Goal: Task Accomplishment & Management: Use online tool/utility

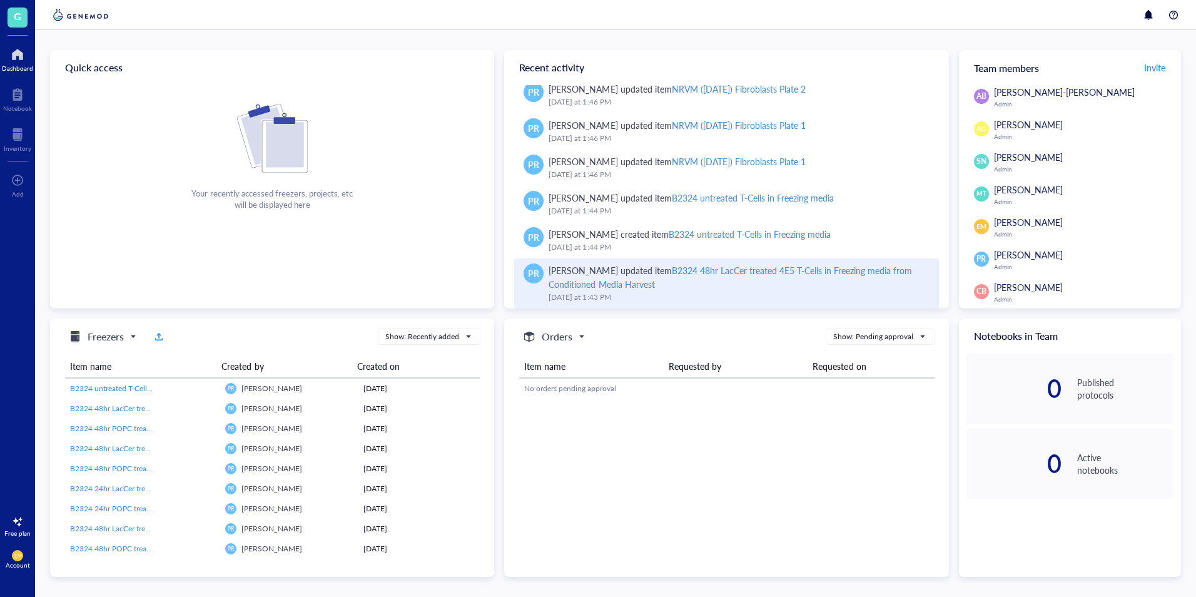
scroll to position [90, 0]
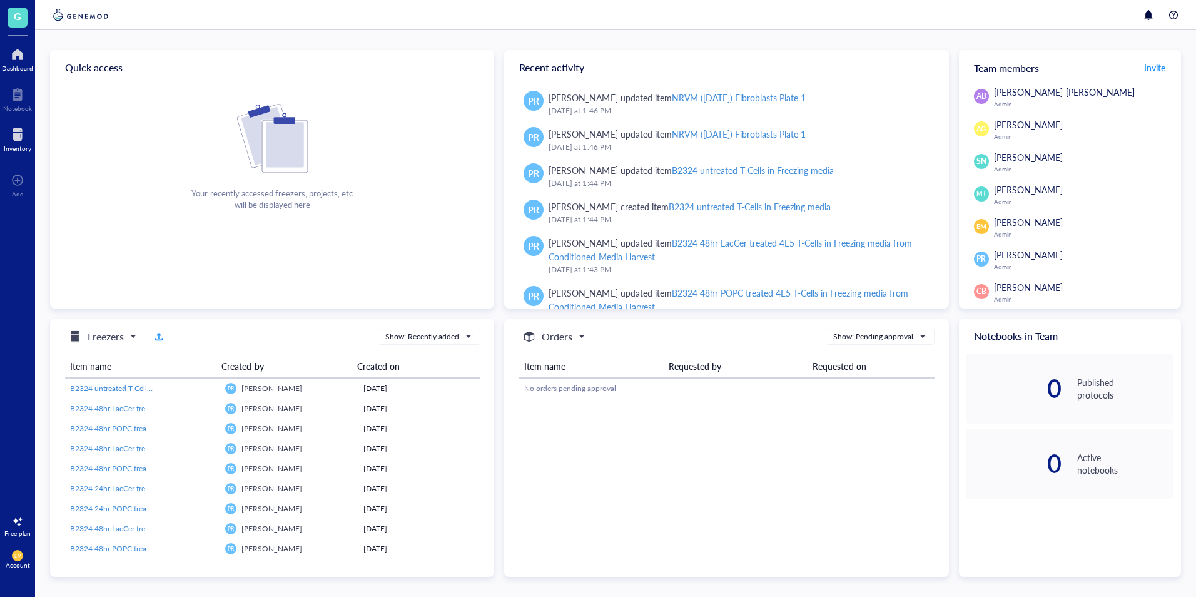
click at [18, 138] on div at bounding box center [18, 134] width 28 height 20
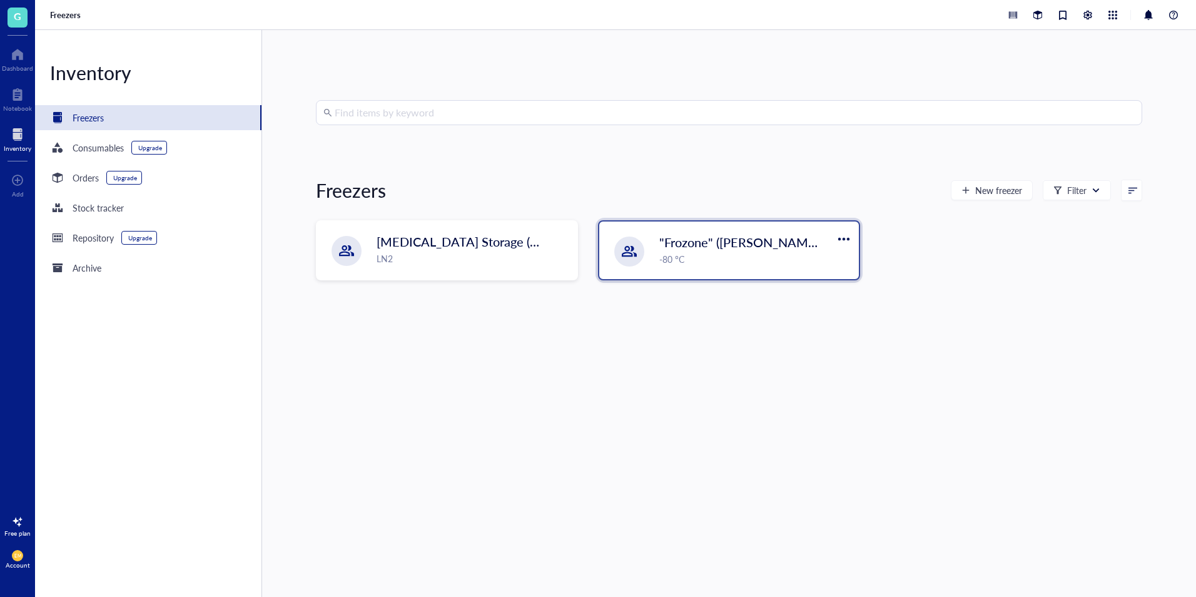
click at [725, 236] on span ""Frozone" ([PERSON_NAME]/[PERSON_NAME])" at bounding box center [793, 242] width 269 height 18
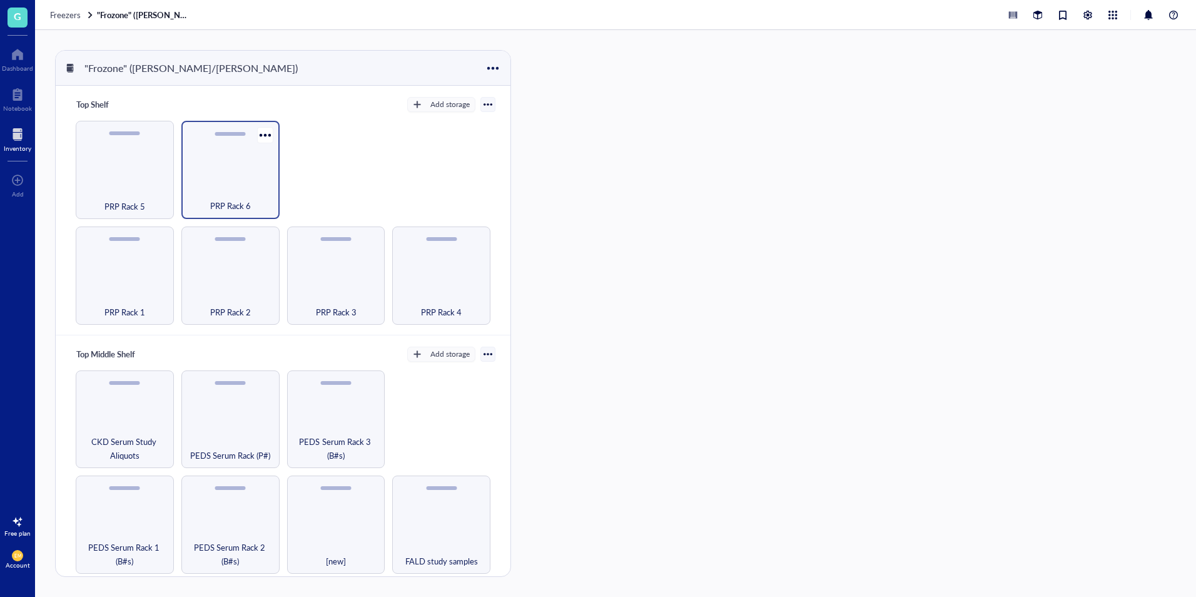
click at [231, 199] on span "PRP Rack 6" at bounding box center [230, 206] width 41 height 14
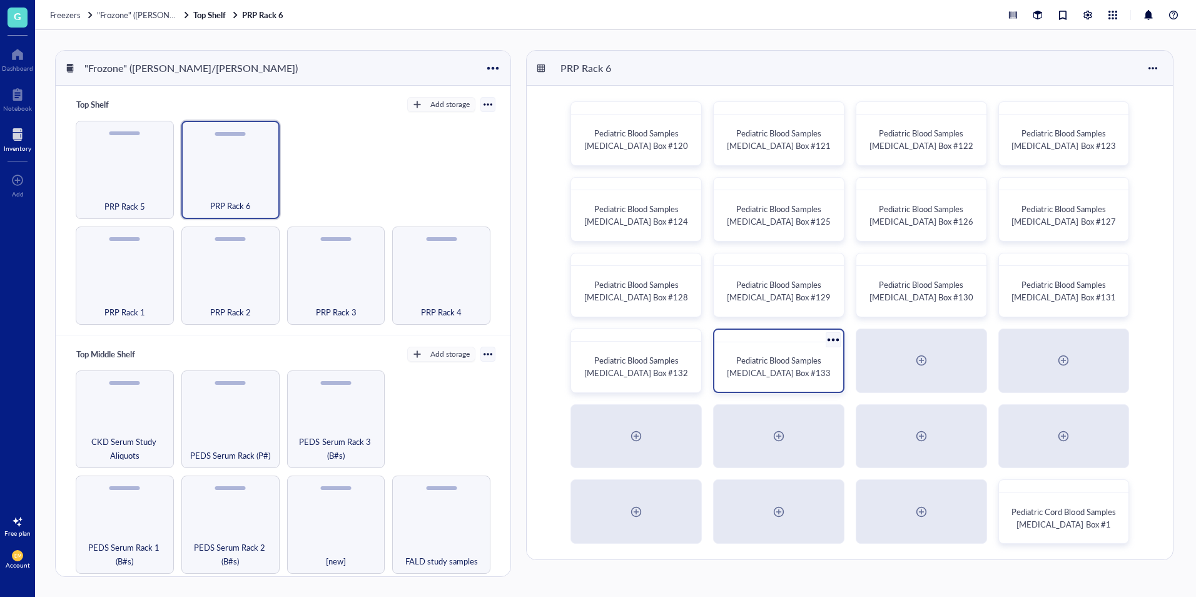
click at [813, 376] on span "Pediatric Blood Samples [MEDICAL_DATA] Box #133" at bounding box center [779, 366] width 104 height 24
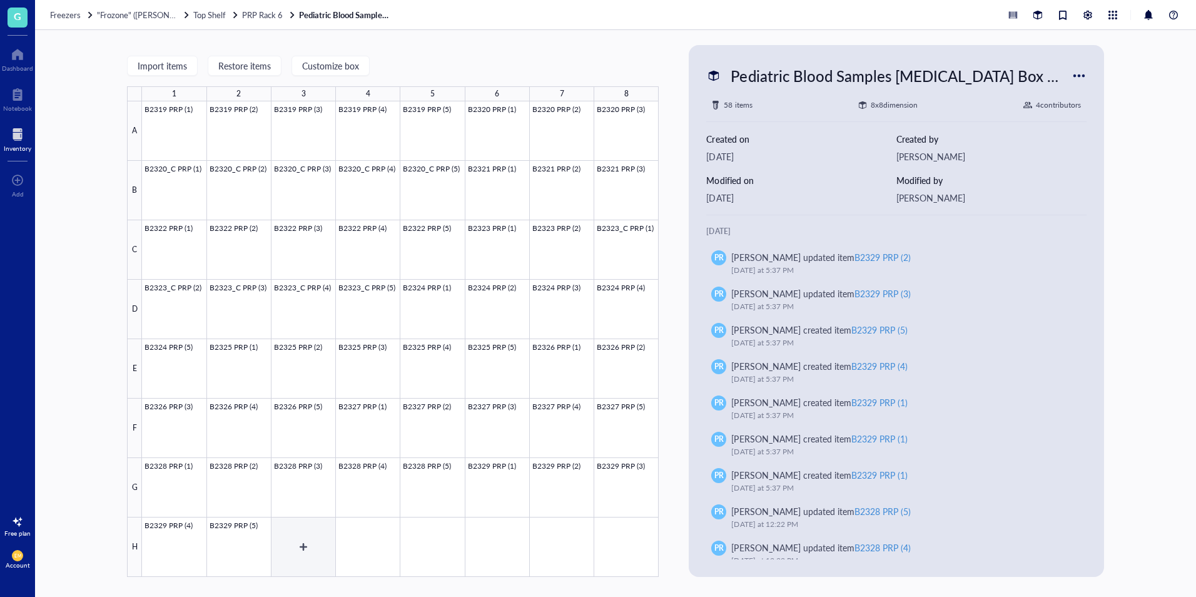
click at [287, 540] on div at bounding box center [400, 338] width 517 height 475
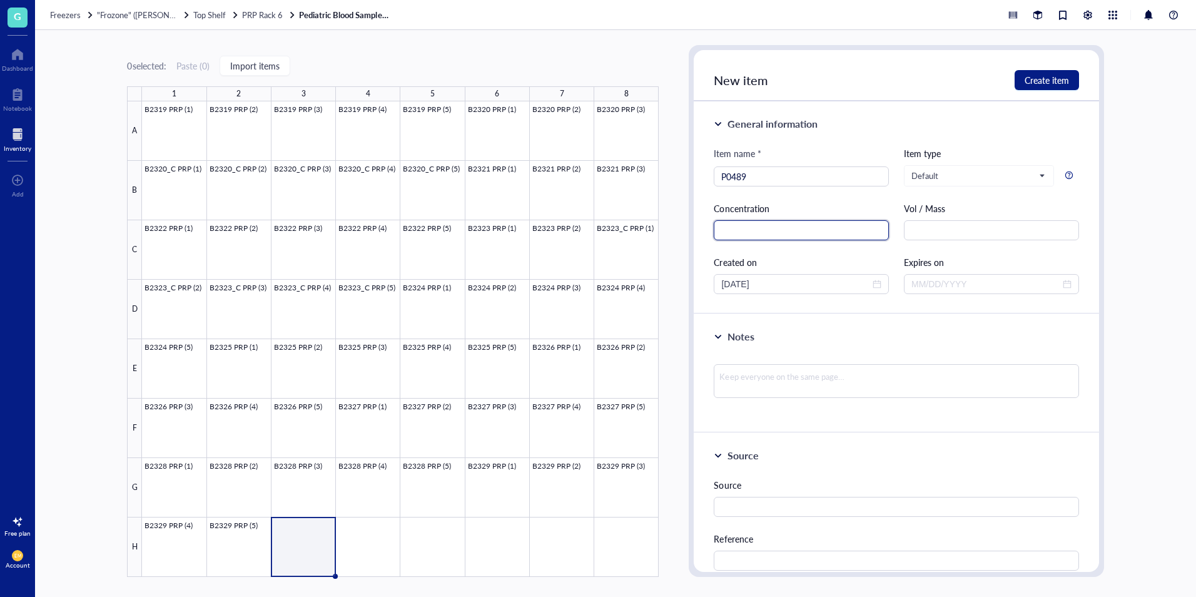
click at [819, 233] on input "text" at bounding box center [801, 230] width 175 height 20
click at [789, 168] on input "P0489" at bounding box center [801, 176] width 160 height 19
type input "P0489 PRP (1)"
click at [807, 200] on div "Item name * P0489 PRP (1) P0489 PRP (1) Item type Default Concentration Vol / M…" at bounding box center [896, 220] width 365 height 148
click at [1041, 83] on span "Create item" at bounding box center [1047, 80] width 44 height 10
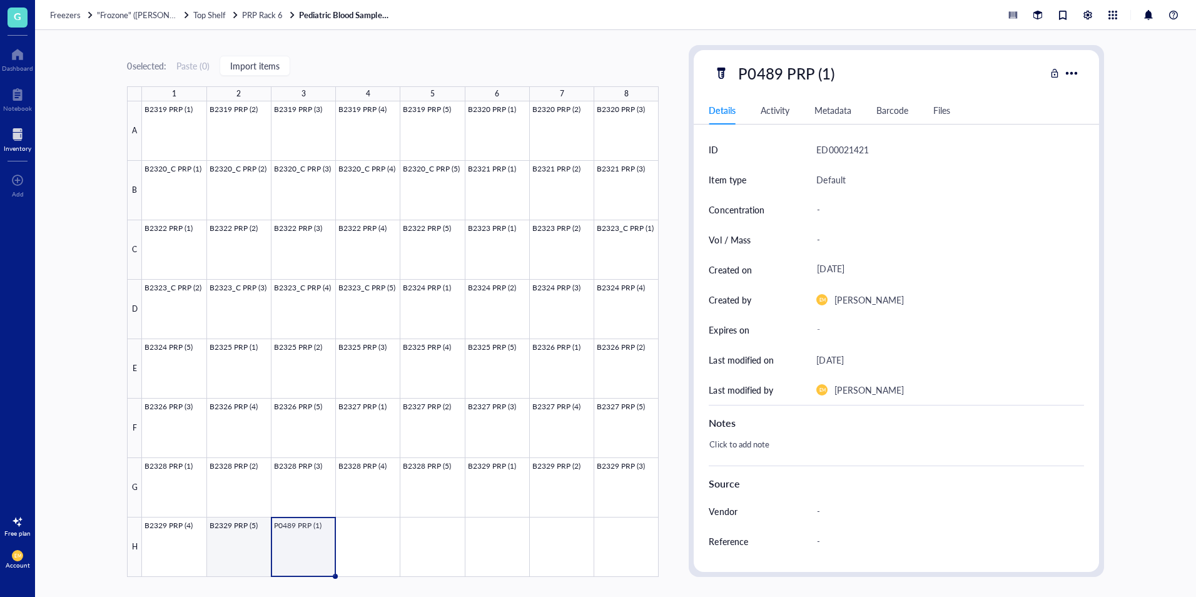
click at [228, 560] on div at bounding box center [400, 338] width 517 height 475
click at [315, 558] on div at bounding box center [400, 338] width 517 height 475
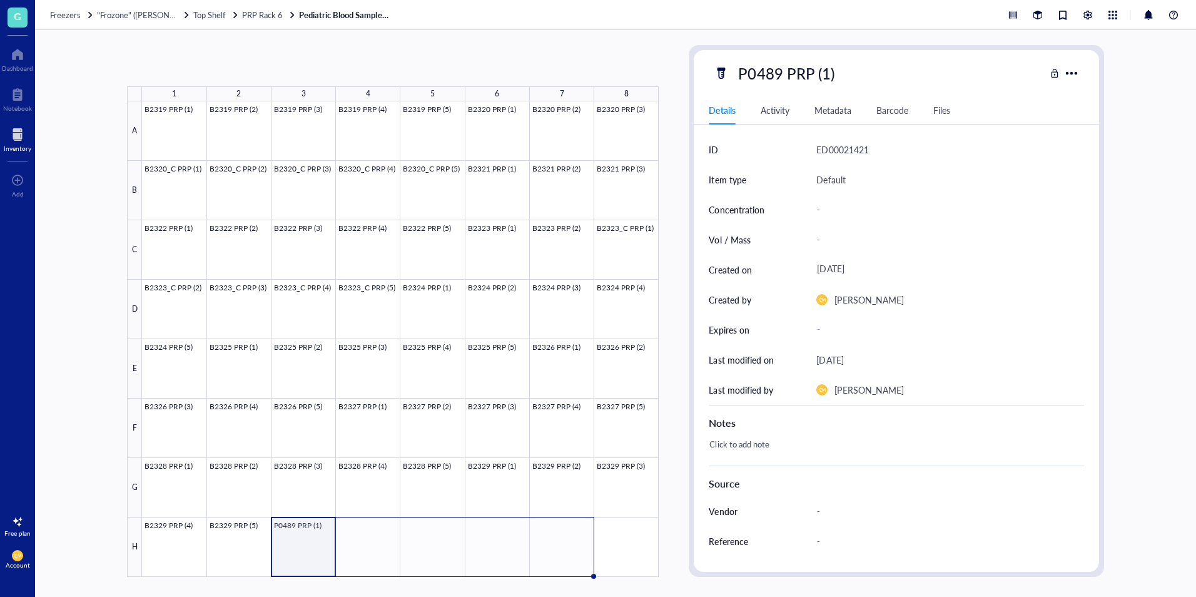
drag, startPoint x: 337, startPoint y: 577, endPoint x: 549, endPoint y: 577, distance: 212.0
click at [549, 577] on div "1 2 3 4 5 6 7 8 A B C D E F G H B2319 PRP (1) B2319 PRP (2) B2319 PRP (3) B2319…" at bounding box center [615, 313] width 1161 height 567
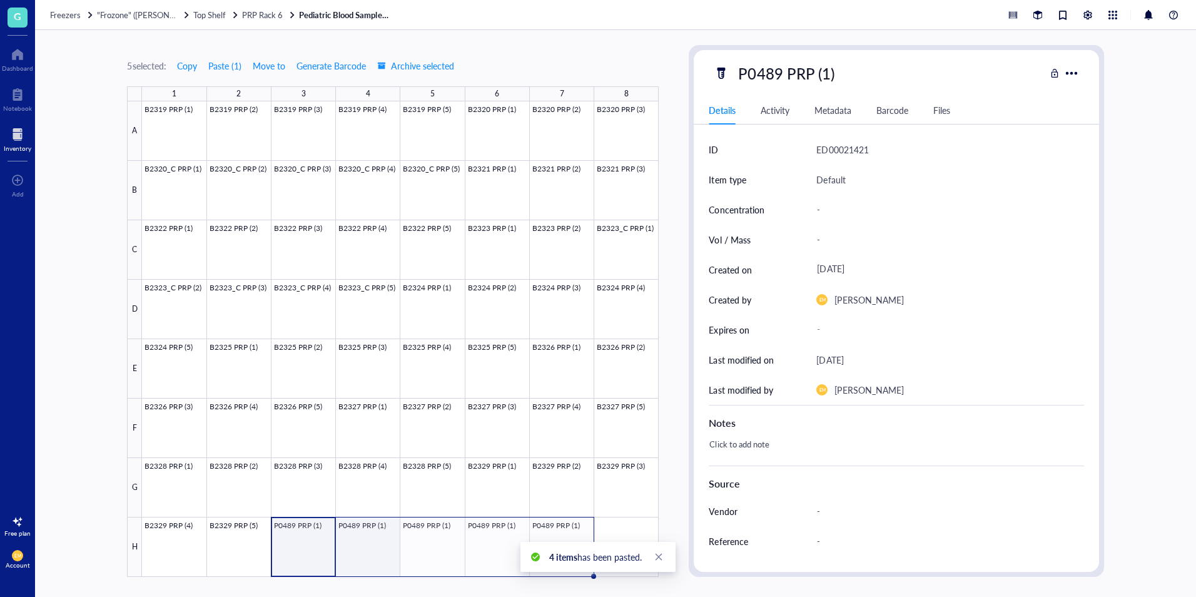
click at [375, 570] on div at bounding box center [400, 338] width 517 height 475
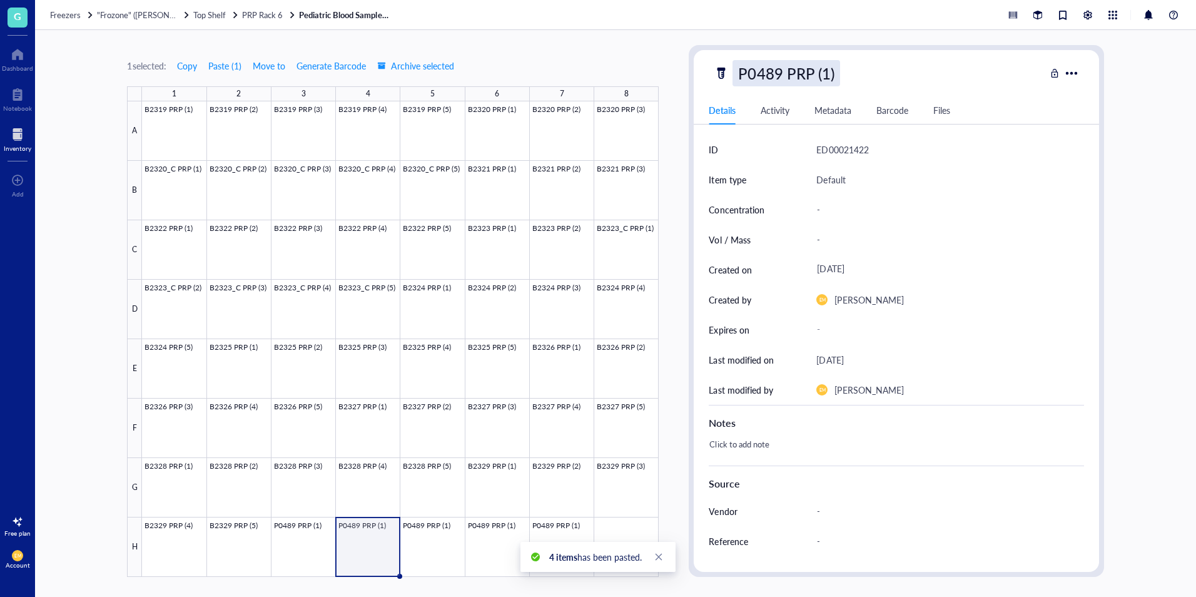
click at [824, 74] on div "P0489 PRP (1)" at bounding box center [785, 73] width 107 height 26
click at [826, 75] on input "P0489 PRP (1)" at bounding box center [798, 73] width 131 height 25
type input "P0489 PRP (2)"
click at [435, 554] on div at bounding box center [400, 338] width 517 height 475
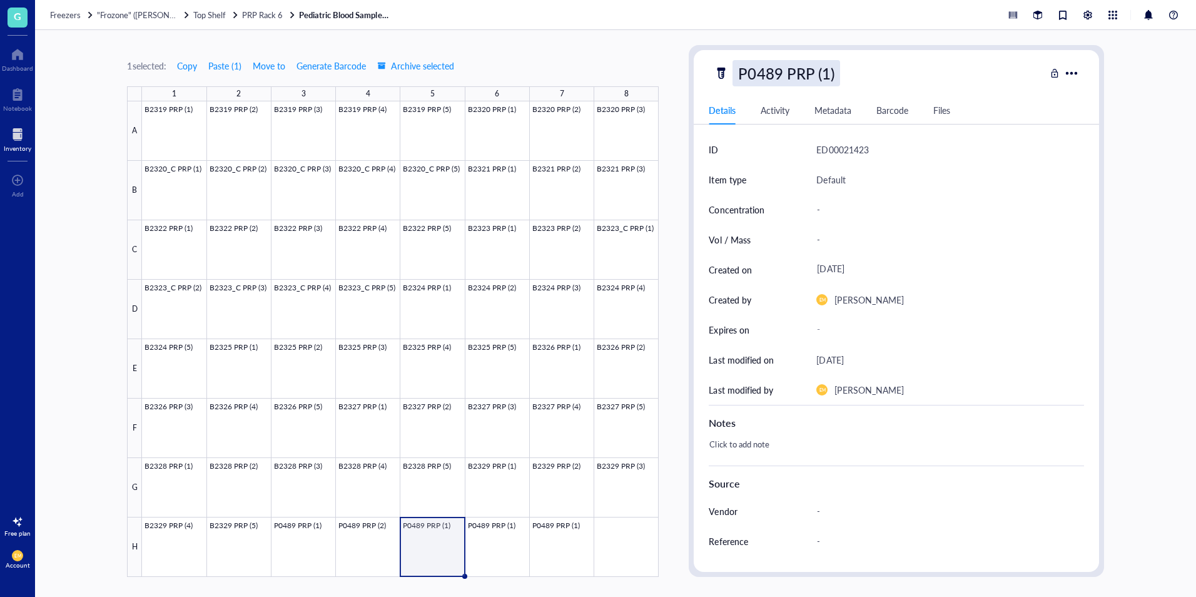
click at [831, 79] on div "P0489 PRP (1)" at bounding box center [785, 73] width 107 height 26
click at [831, 78] on input "P0489 PRP (1)" at bounding box center [798, 73] width 131 height 25
click at [830, 78] on input "P0489 PRP (1)" at bounding box center [798, 73] width 131 height 25
click at [829, 78] on input "P0489 PRP (1)" at bounding box center [798, 73] width 131 height 25
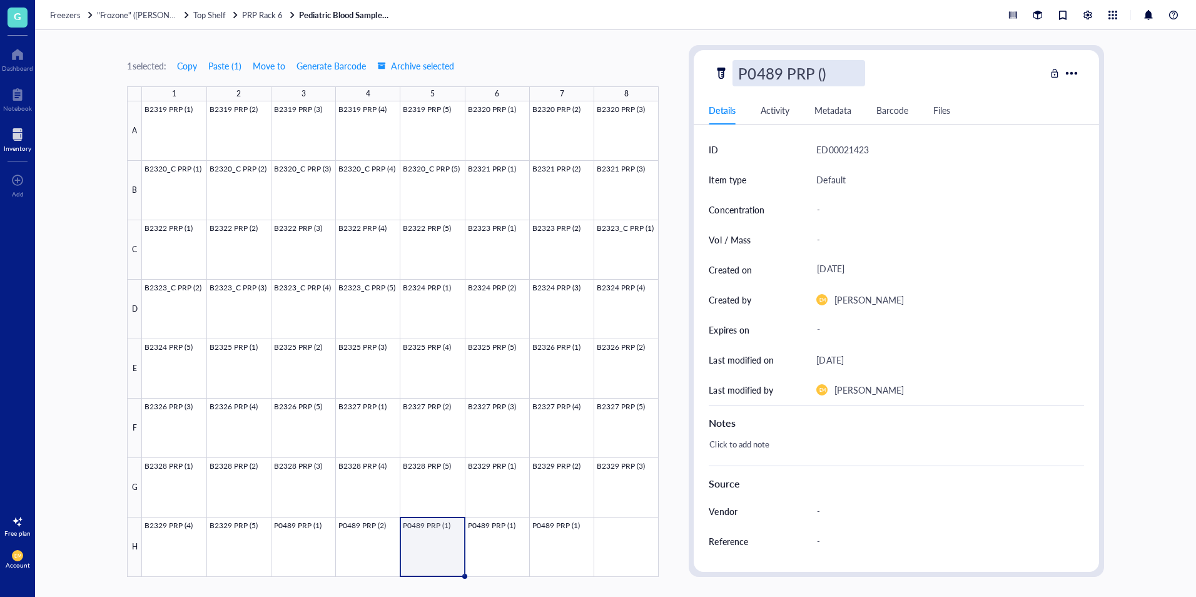
type input "P0489 PRP (3)"
click at [498, 564] on div at bounding box center [400, 338] width 517 height 475
click at [828, 71] on div "P0489 PRP (1)" at bounding box center [785, 73] width 107 height 26
click at [828, 71] on input "P0489 PRP (1)" at bounding box center [798, 73] width 131 height 25
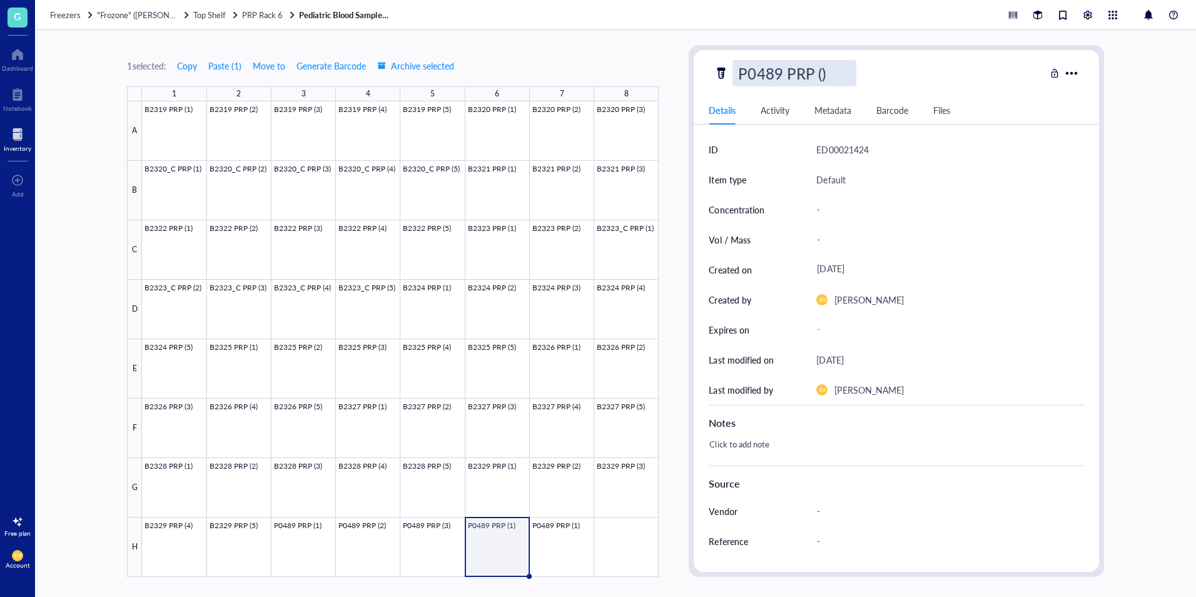
type input "P0489 PRP (4)"
click at [677, 229] on div "1 selected: Copy Paste ( 1 ) Move to Generate Barcode Archive selected 1 2 3 4 …" at bounding box center [615, 313] width 1161 height 567
click at [569, 555] on div at bounding box center [400, 338] width 517 height 475
click at [825, 74] on div "P0489 PRP (1)" at bounding box center [785, 73] width 107 height 26
click at [828, 73] on input "P0489 PRP (1)" at bounding box center [798, 73] width 131 height 25
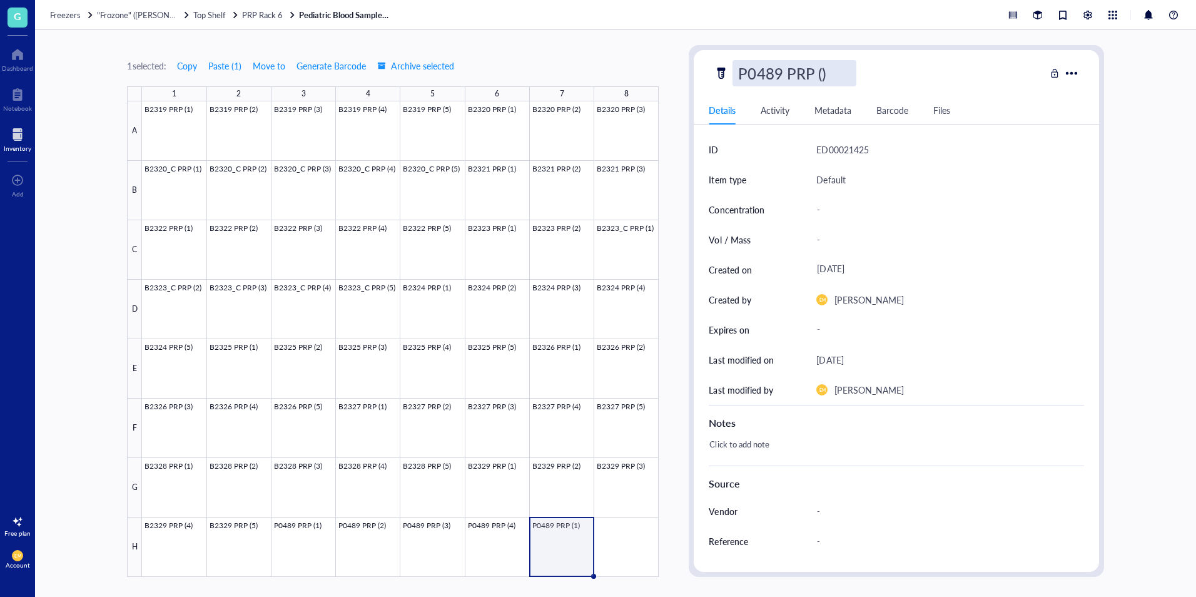
type input "P0489 PRP (5)"
click at [1163, 255] on div "1 selected: Copy Paste ( 1 ) Move to Generate Barcode Archive selected 1 2 3 4 …" at bounding box center [615, 313] width 1161 height 567
click at [504, 550] on div at bounding box center [400, 338] width 517 height 475
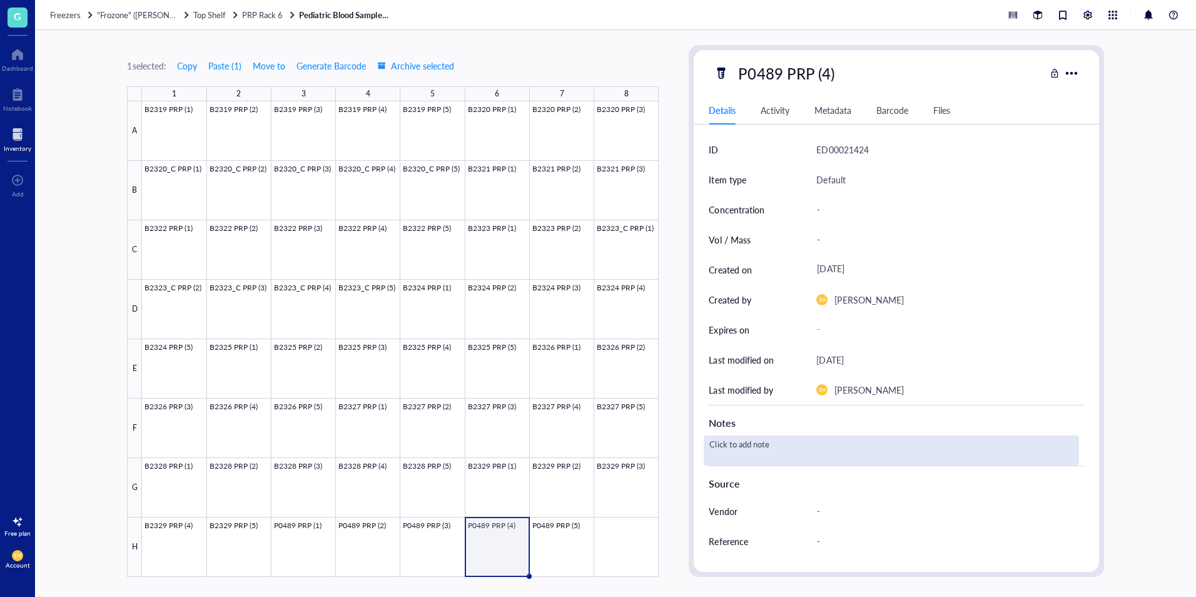
scroll to position [114, 0]
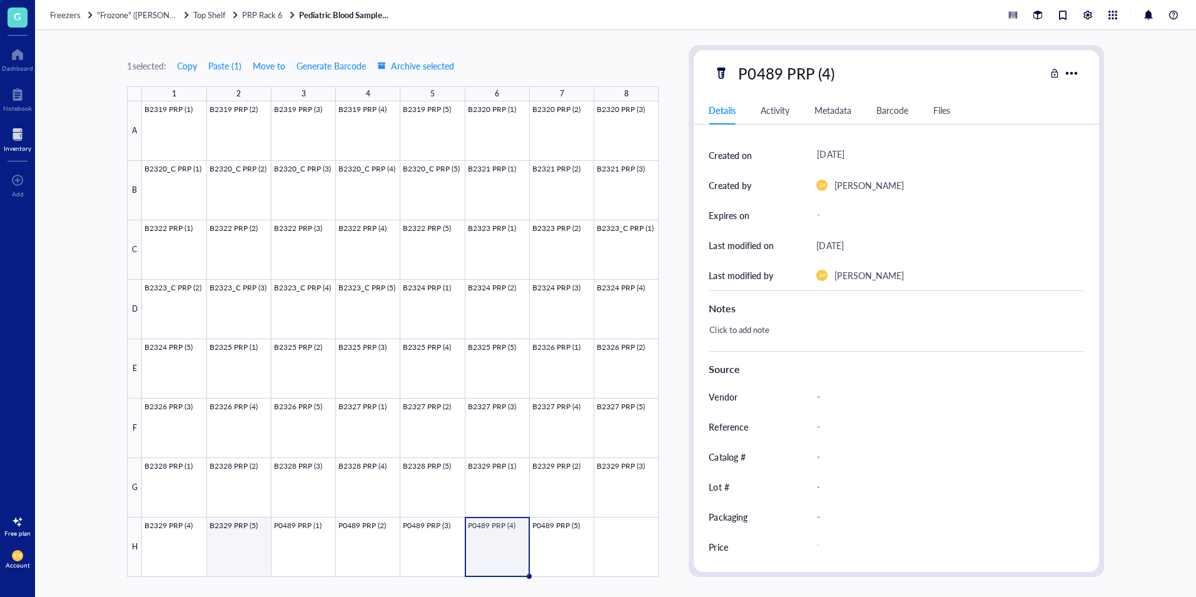
click at [270, 554] on div at bounding box center [400, 338] width 517 height 475
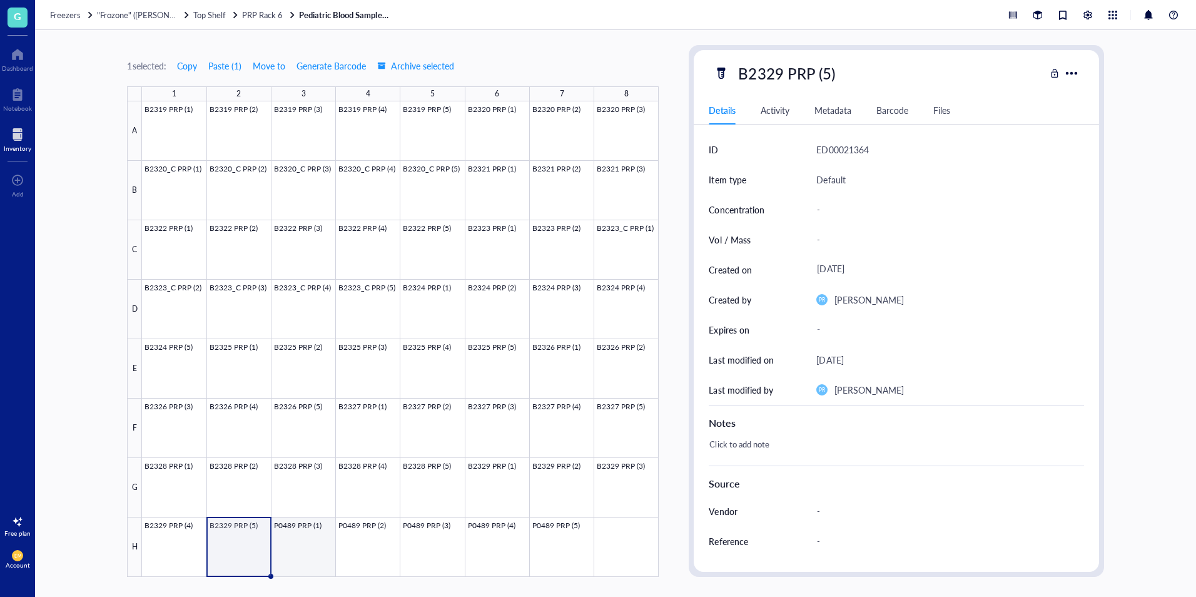
click at [308, 552] on div at bounding box center [400, 338] width 517 height 475
click at [256, 16] on span "PRP Rack 6" at bounding box center [262, 15] width 41 height 12
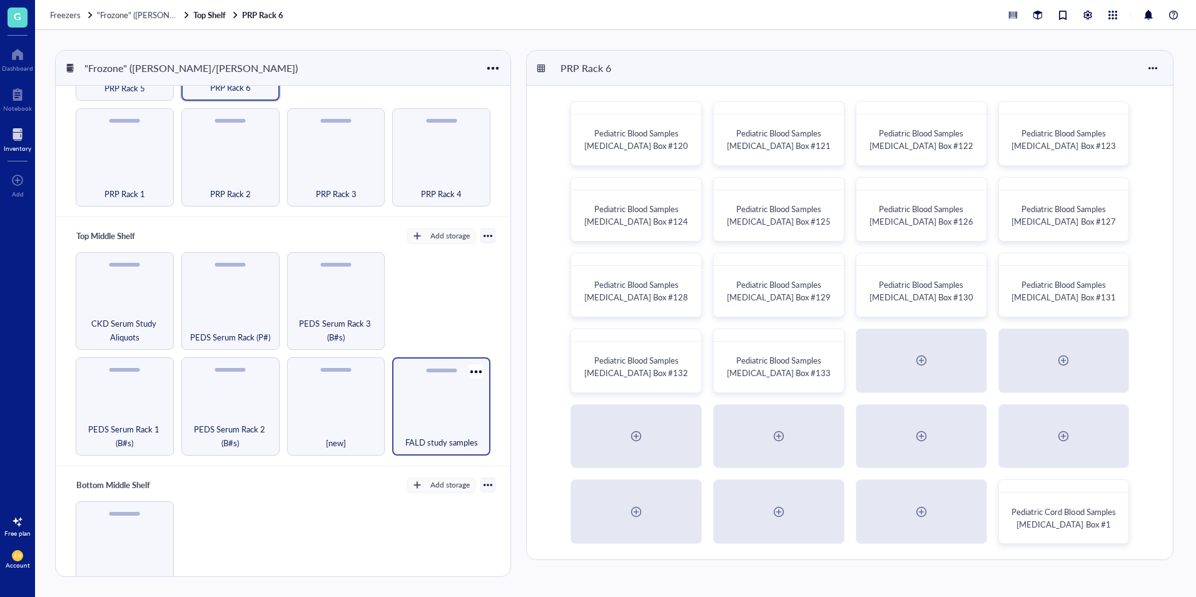
scroll to position [129, 0]
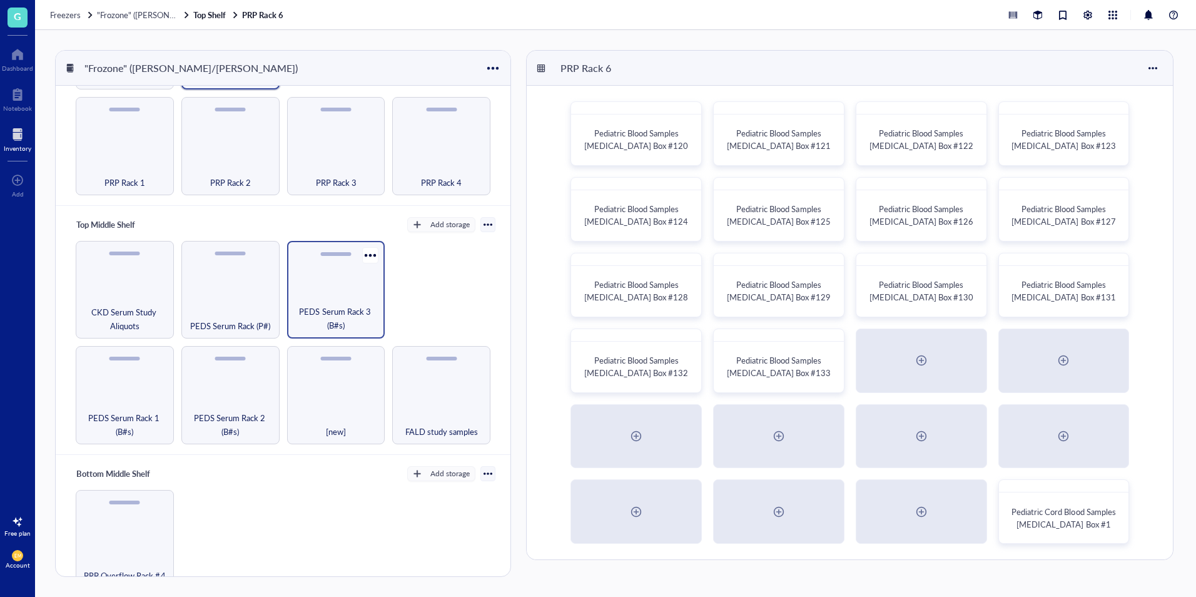
click at [344, 305] on span "PEDS Serum Rack 3 (B#s)" at bounding box center [336, 319] width 86 height 28
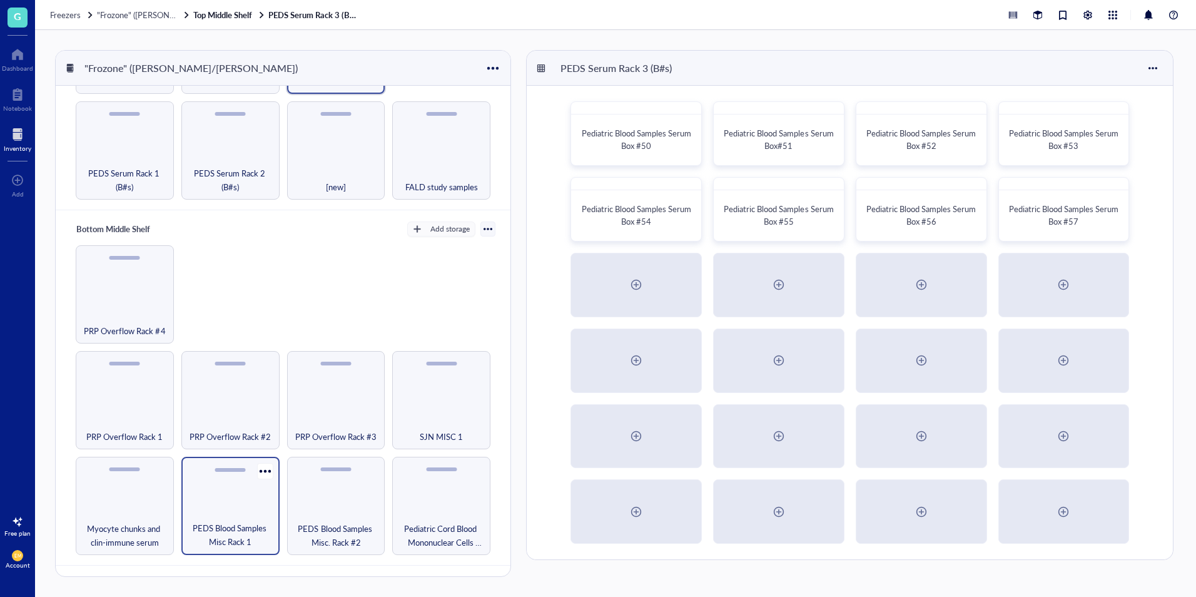
scroll to position [380, 0]
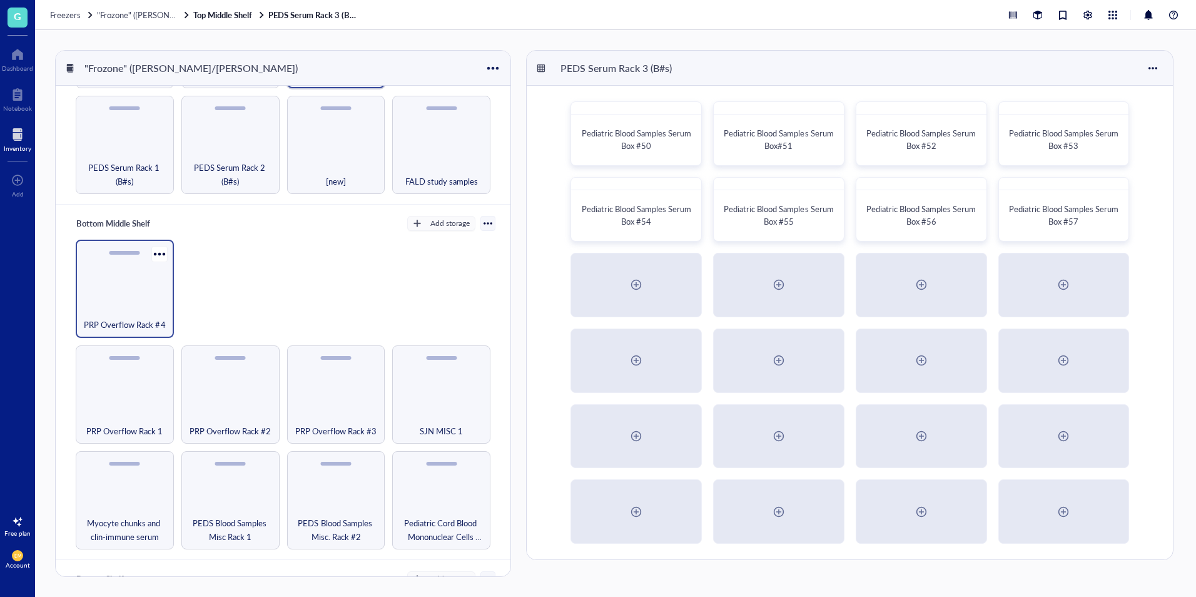
click at [139, 304] on div "PRP Overflow Rack #4" at bounding box center [125, 318] width 86 height 28
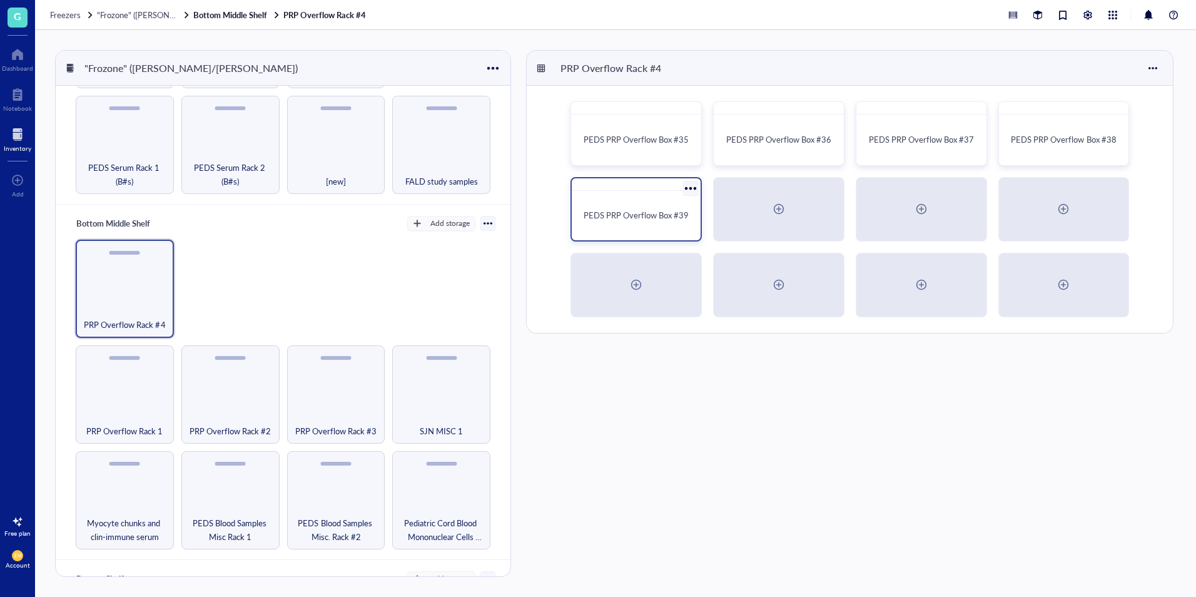
click at [666, 196] on div "PEDS PRP Overflow Box #39" at bounding box center [636, 215] width 119 height 39
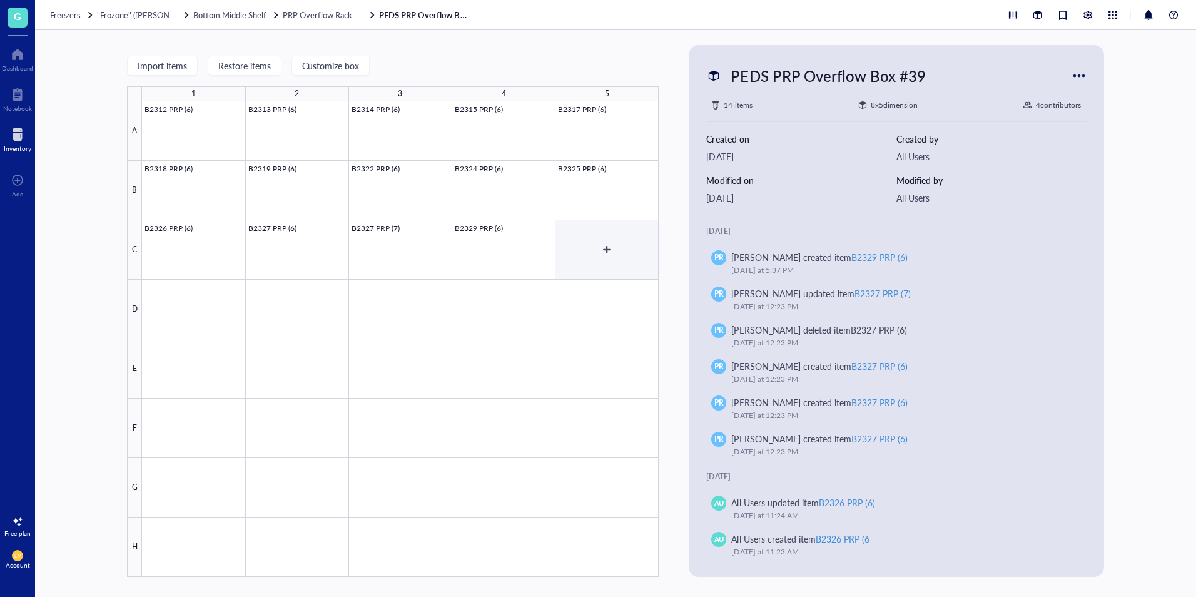
click at [614, 254] on div at bounding box center [400, 338] width 517 height 475
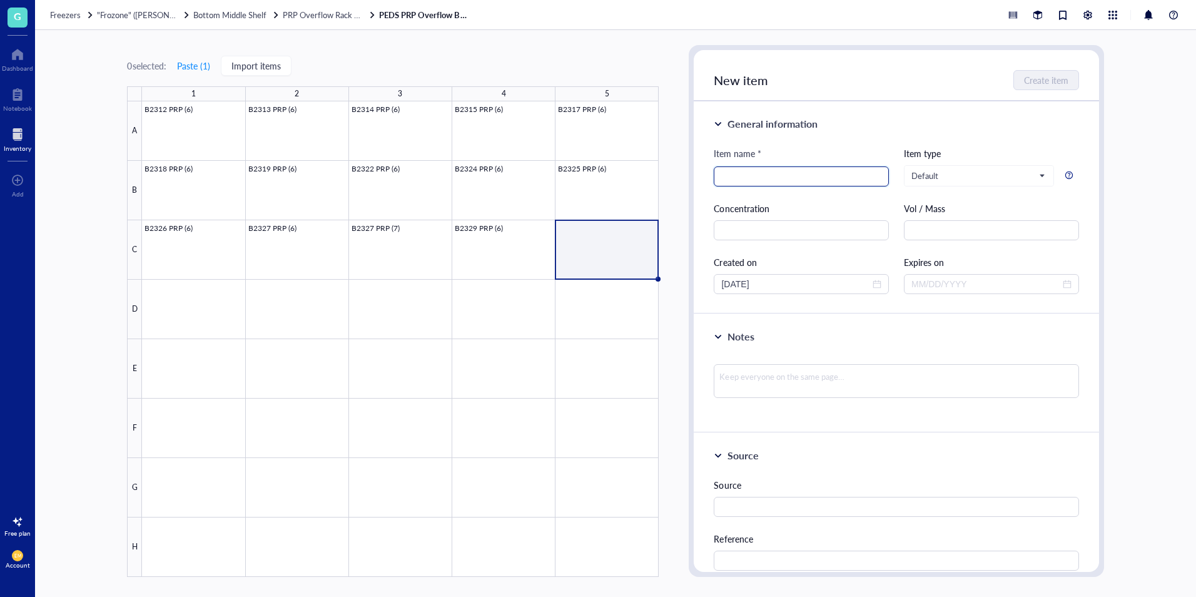
click at [814, 176] on input "search" at bounding box center [801, 176] width 160 height 19
type input "P0489 PRP (6)"
drag, startPoint x: 1147, startPoint y: 261, endPoint x: 1133, endPoint y: 230, distance: 33.9
click at [1133, 230] on div "0 selected: Paste ( 1 ) Import items 1 2 3 4 5 A B C D E F G H B2312 PRP (6) B2…" at bounding box center [615, 313] width 1161 height 567
click at [1046, 79] on span "Create item" at bounding box center [1047, 80] width 44 height 10
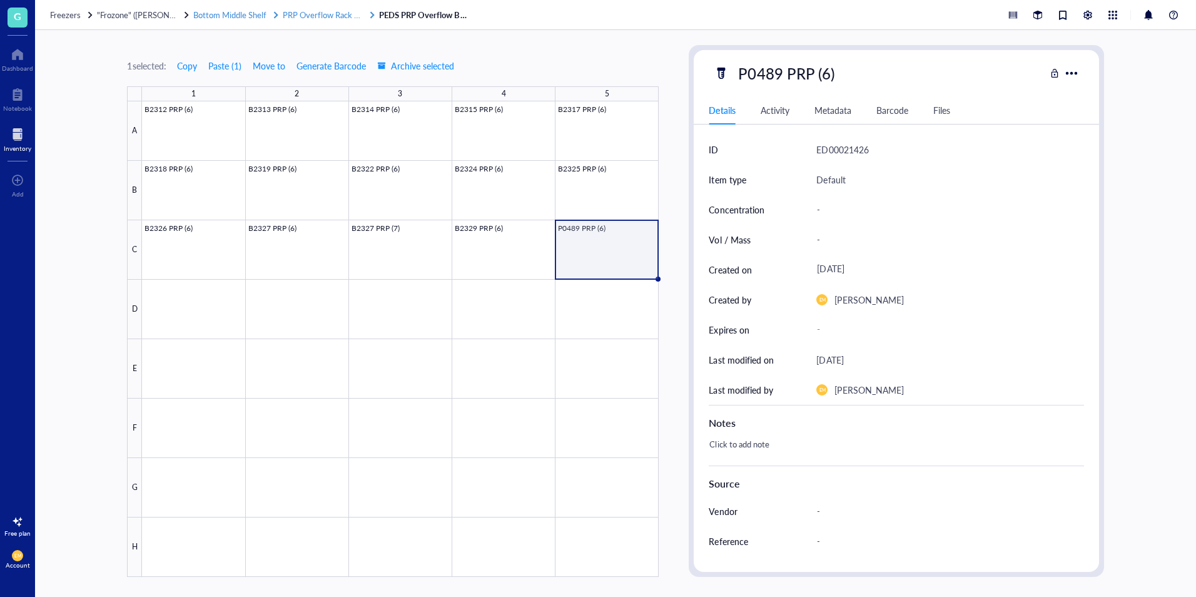
click at [303, 20] on span "PRP Overflow Rack #4" at bounding box center [323, 15] width 81 height 12
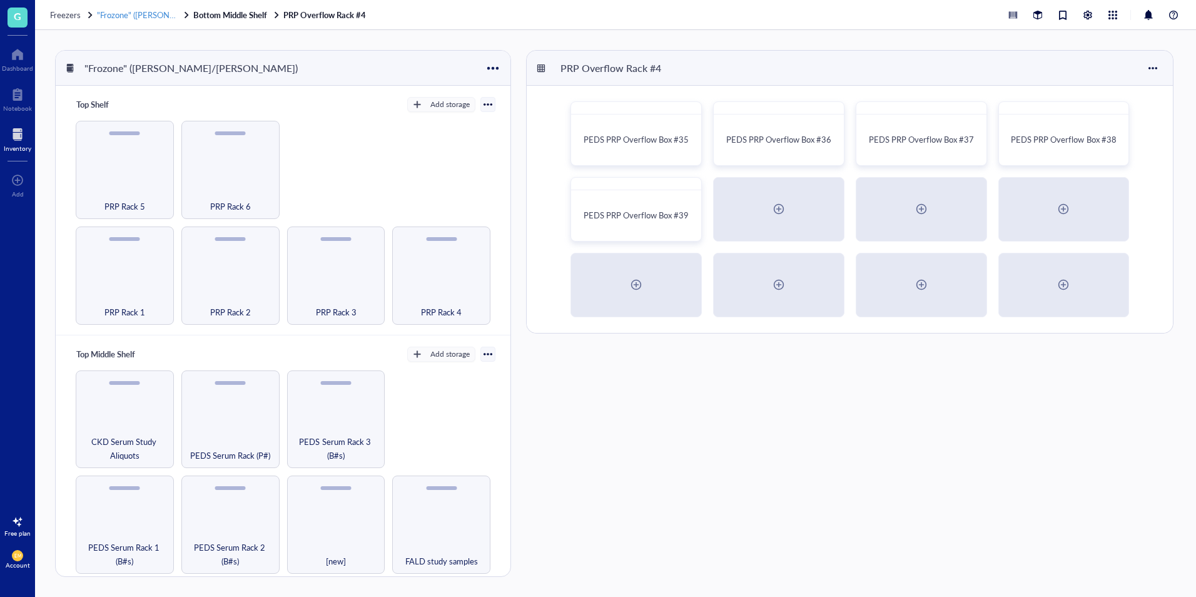
click at [124, 14] on span ""Frozone" ([PERSON_NAME]/[PERSON_NAME])" at bounding box center [184, 15] width 174 height 12
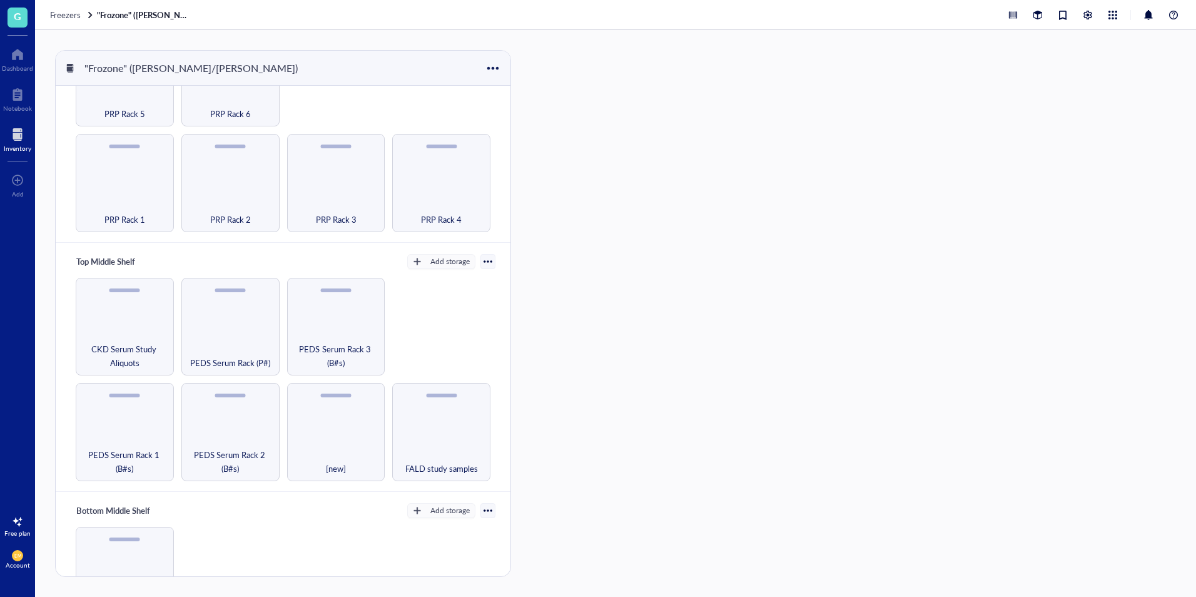
scroll to position [63, 0]
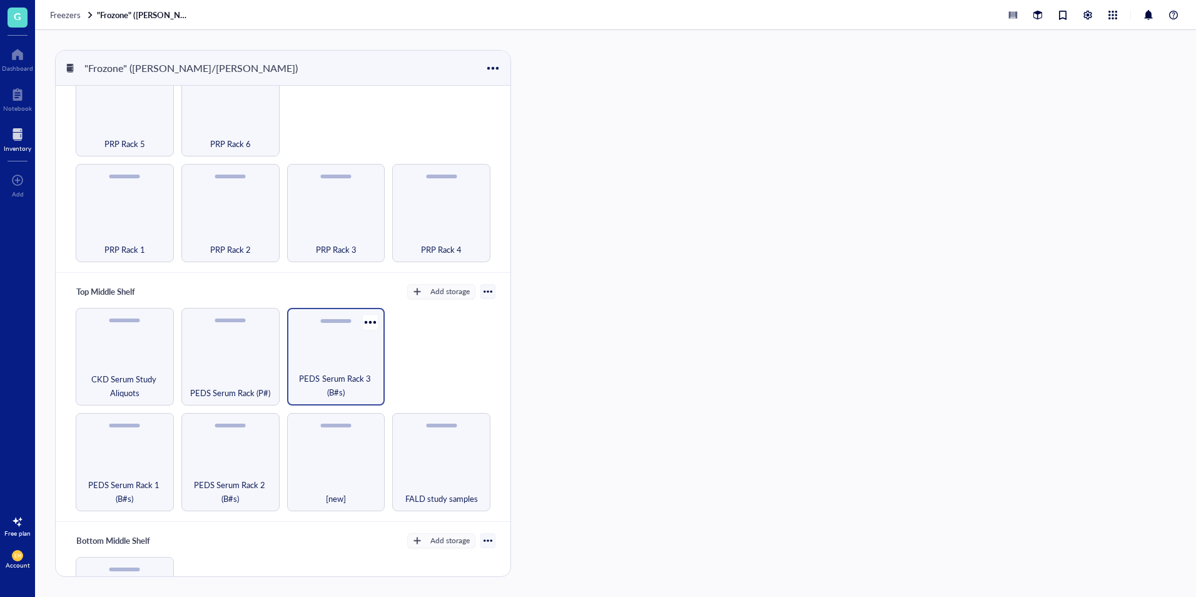
click at [307, 376] on span "PEDS Serum Rack 3 (B#s)" at bounding box center [336, 386] width 86 height 28
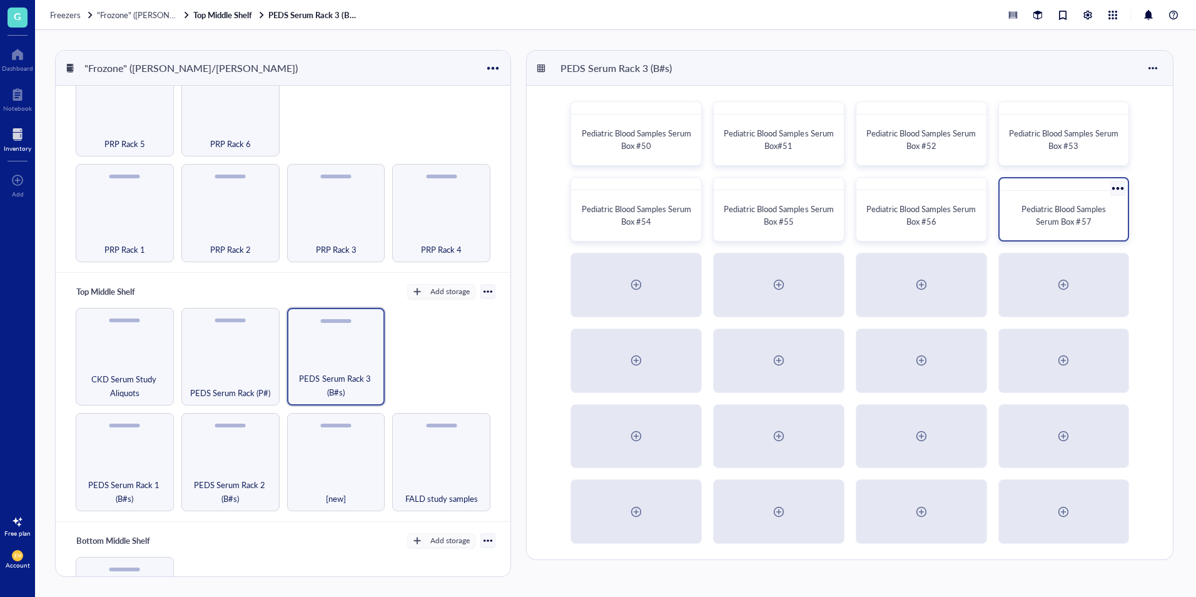
click at [1072, 241] on div "Pediatric Blood Samples Serum Box #57" at bounding box center [1063, 209] width 131 height 64
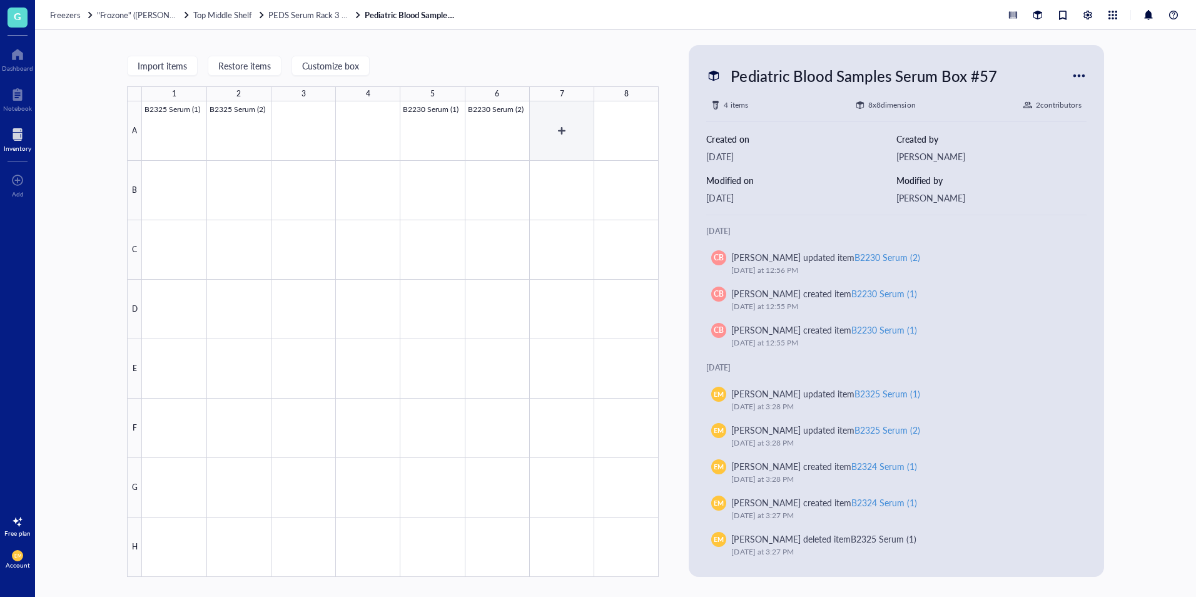
click at [565, 134] on div at bounding box center [400, 338] width 517 height 475
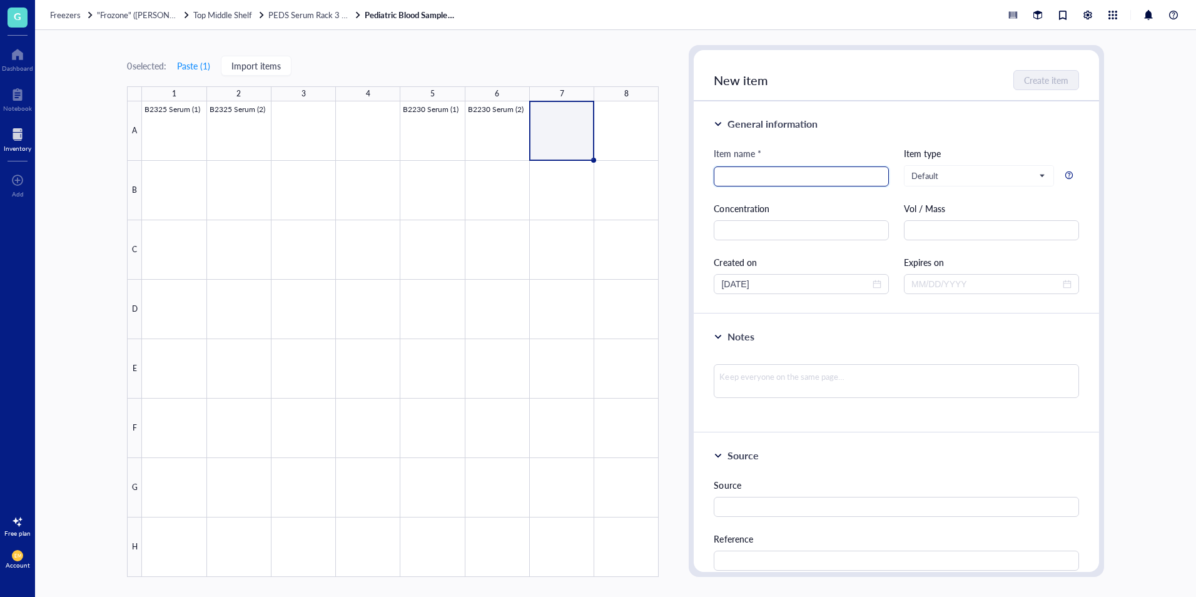
click at [736, 183] on input "search" at bounding box center [801, 176] width 160 height 19
type input "P0489 Serum (1)"
click at [1066, 76] on span "Create item" at bounding box center [1047, 80] width 44 height 10
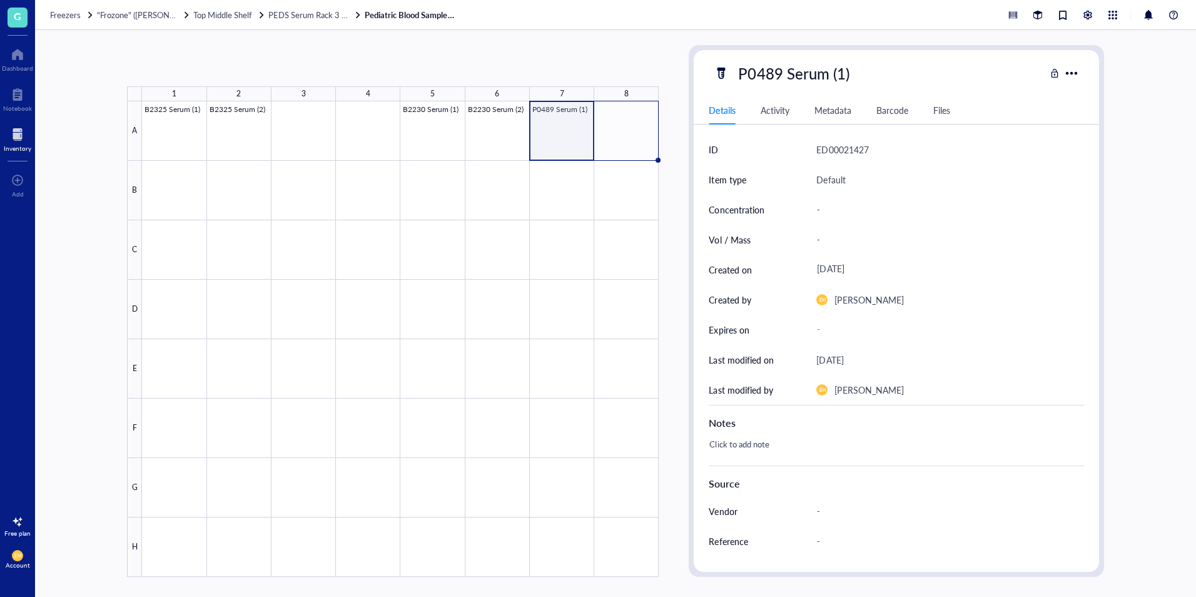
drag, startPoint x: 592, startPoint y: 158, endPoint x: 642, endPoint y: 159, distance: 50.1
click at [0, 0] on div "B2325 Serum (1) B2325 Serum (2) B2230 Serum (1) B2230 Serum (2) P0489 Serum (1)" at bounding box center [0, 0] width 0 height 0
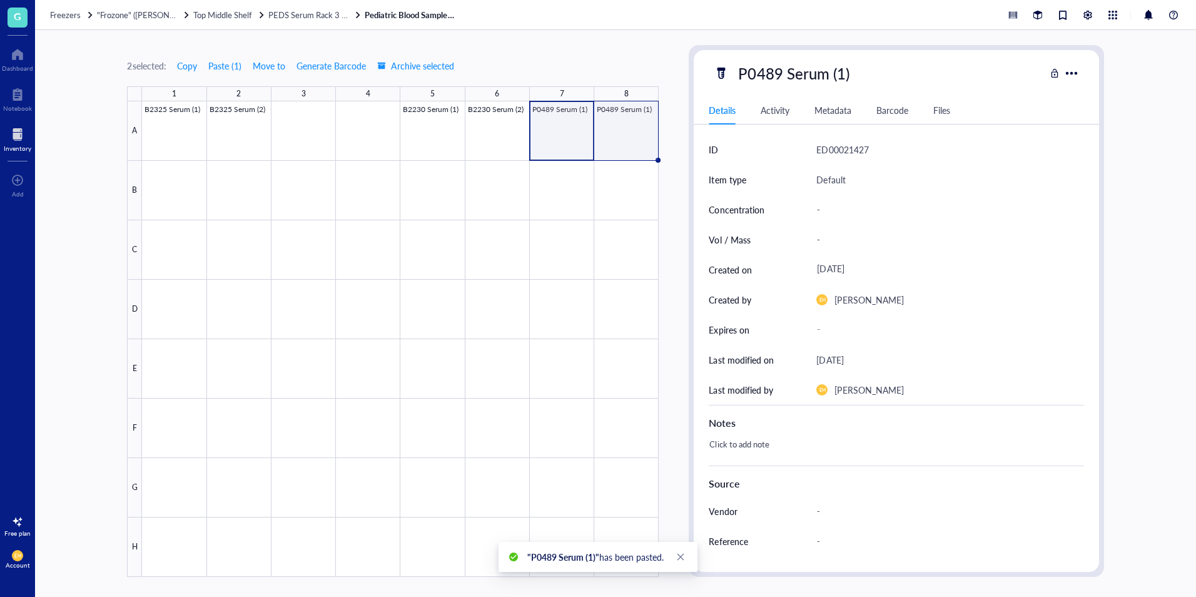
click at [642, 149] on div at bounding box center [400, 338] width 517 height 475
click at [845, 74] on div "P0489 Serum (1)" at bounding box center [793, 73] width 122 height 26
click at [845, 74] on input "P0489 Serum (1)" at bounding box center [807, 73] width 149 height 25
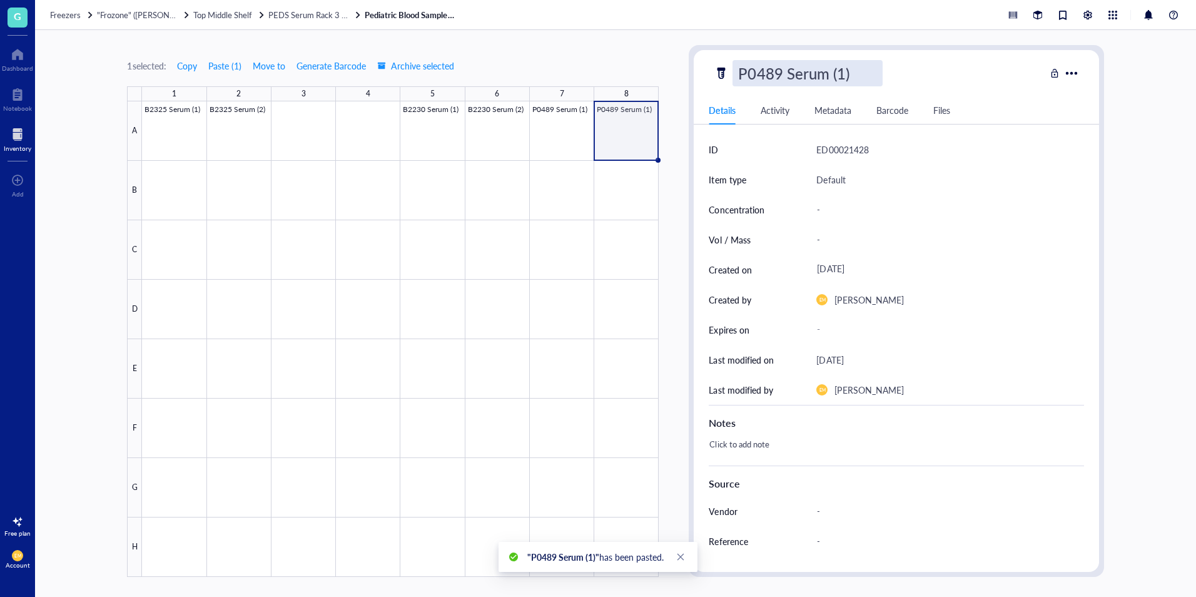
click at [845, 74] on input "P0489 Serum (1)" at bounding box center [807, 73] width 149 height 25
click at [841, 74] on input "P0489 Serum (1)" at bounding box center [807, 73] width 149 height 25
type input "P0489 Serum (2)"
click at [1155, 128] on div "1 selected: Copy Paste ( 1 ) Move to Generate Barcode Archive selected 1 2 3 4 …" at bounding box center [615, 313] width 1161 height 567
click at [1142, 205] on div "1 selected: Copy Paste ( 1 ) Move to Generate Barcode Archive selected 1 2 3 4 …" at bounding box center [615, 313] width 1161 height 567
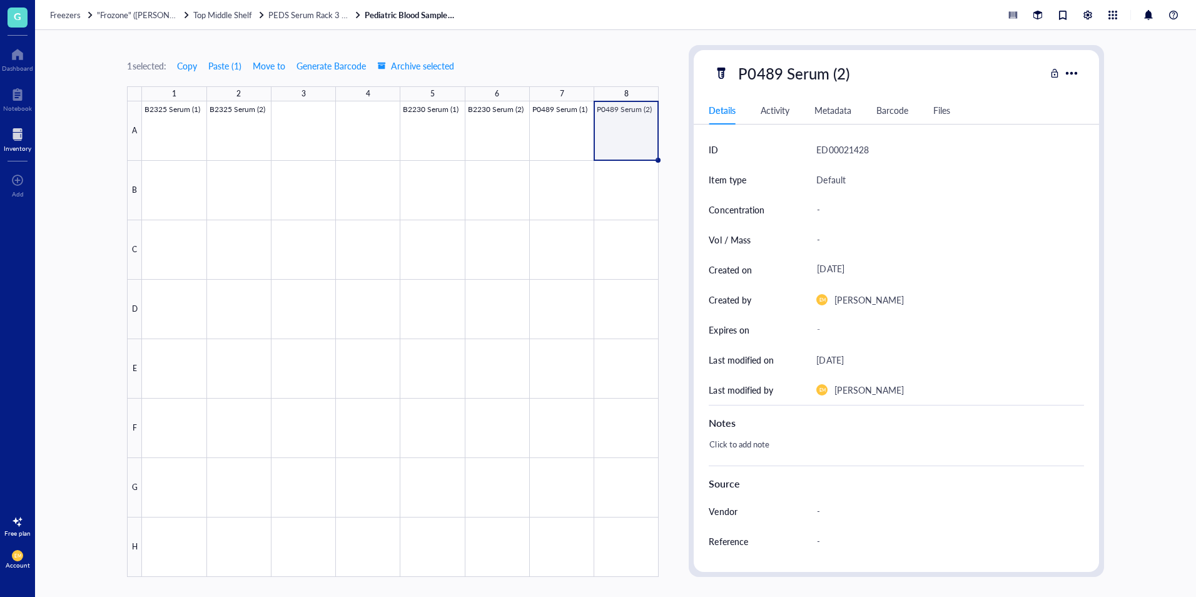
click at [647, 47] on div "1 selected: Copy Paste ( 1 ) Move to Generate Barcode Archive selected 1 2 3 4 …" at bounding box center [393, 311] width 532 height 532
click at [228, 18] on span "Top Middle Shelf" at bounding box center [222, 15] width 59 height 12
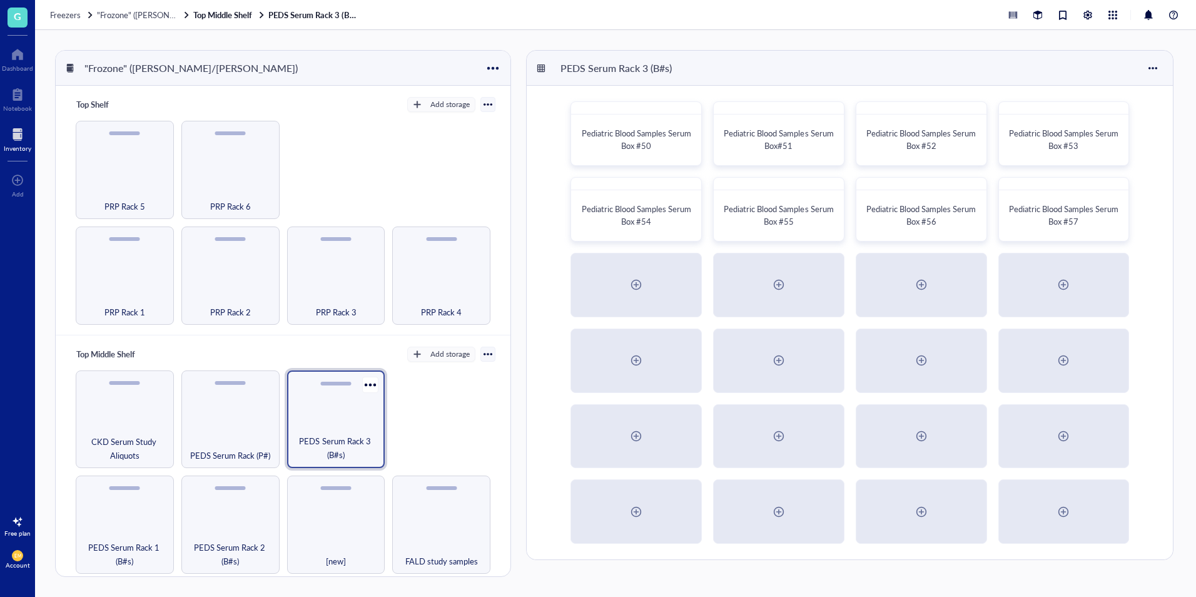
click at [342, 458] on span "PEDS Serum Rack 3 (B#s)" at bounding box center [336, 448] width 86 height 28
click at [356, 439] on span "PEDS Serum Rack 3 (B#s)" at bounding box center [336, 448] width 86 height 28
click at [1108, 215] on div "Pediatric Blood Samples Serum Box #57" at bounding box center [1064, 215] width 109 height 25
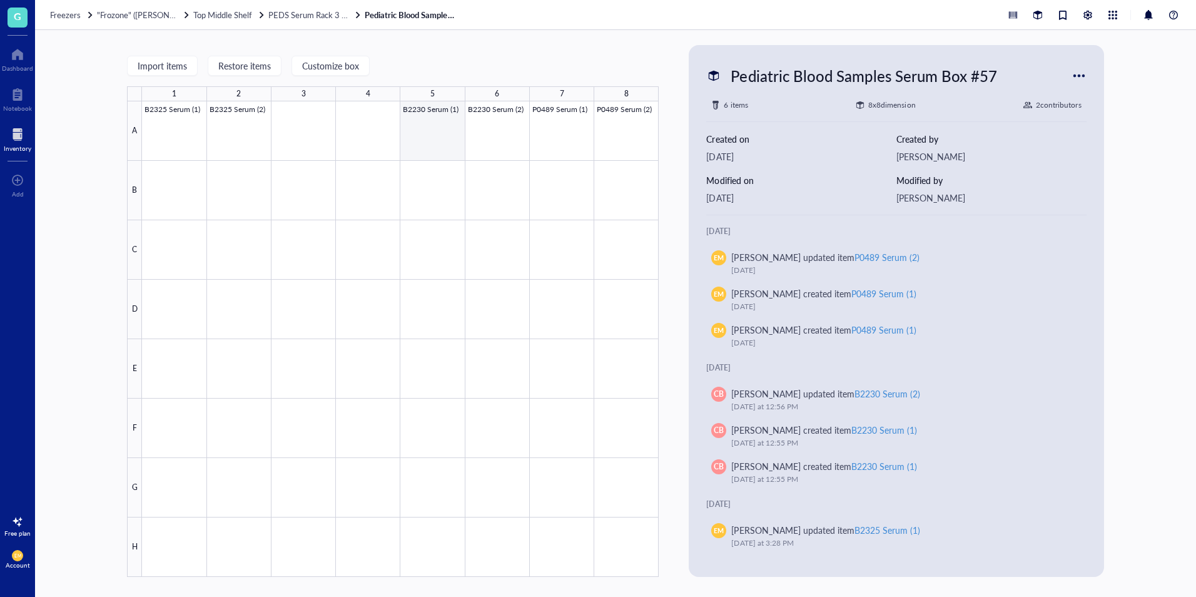
click at [423, 141] on div at bounding box center [400, 338] width 517 height 475
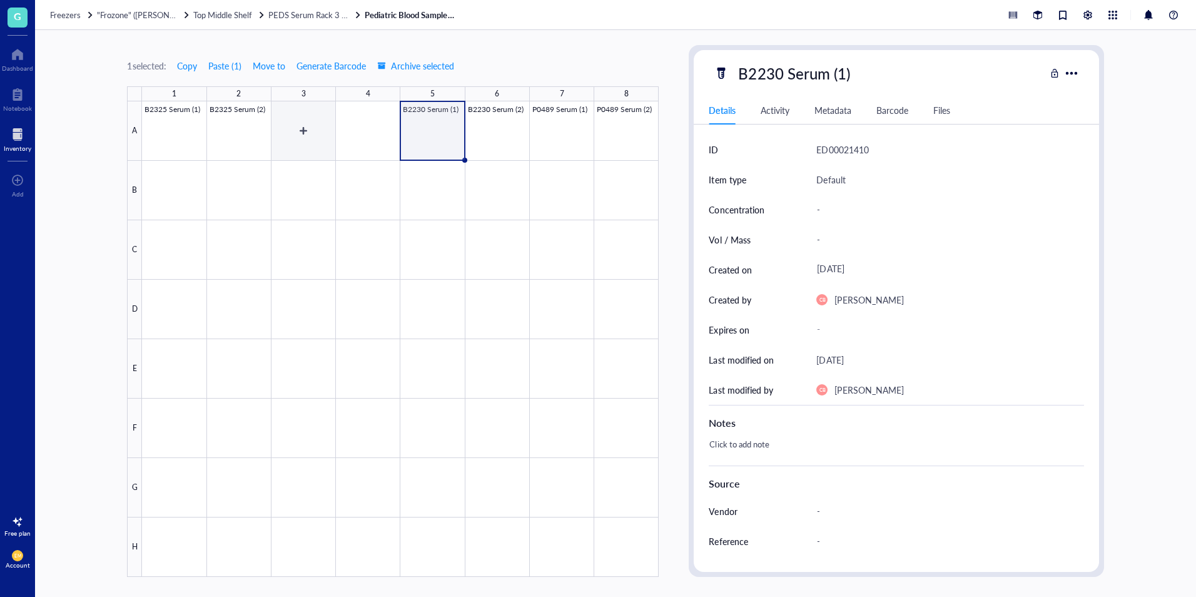
click at [318, 148] on div at bounding box center [400, 338] width 517 height 475
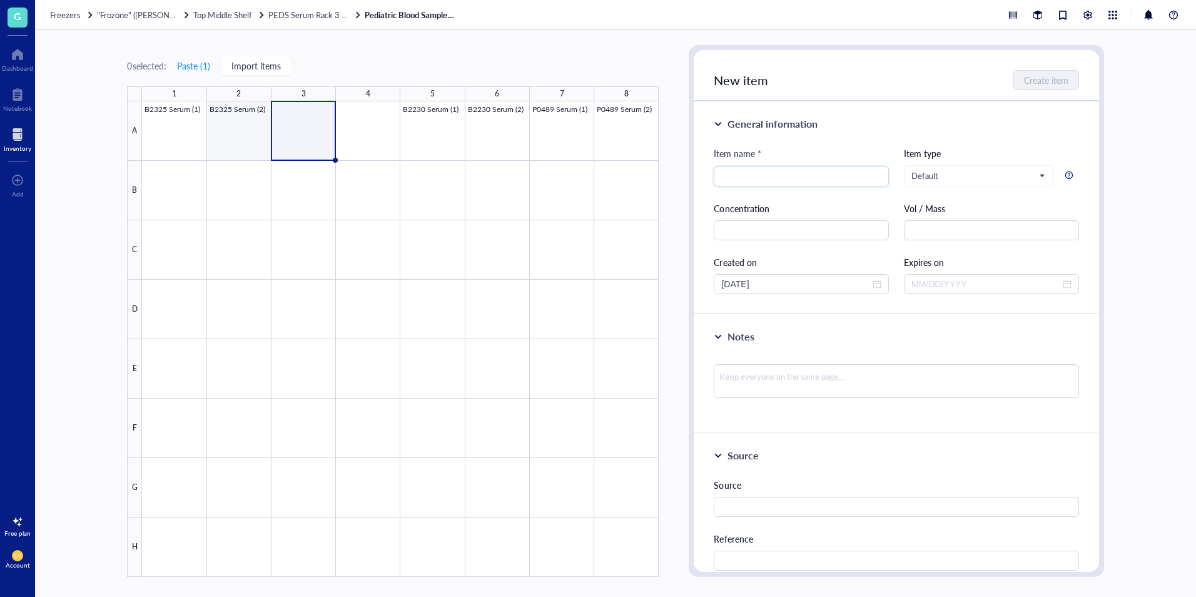
click at [253, 142] on div at bounding box center [400, 338] width 517 height 475
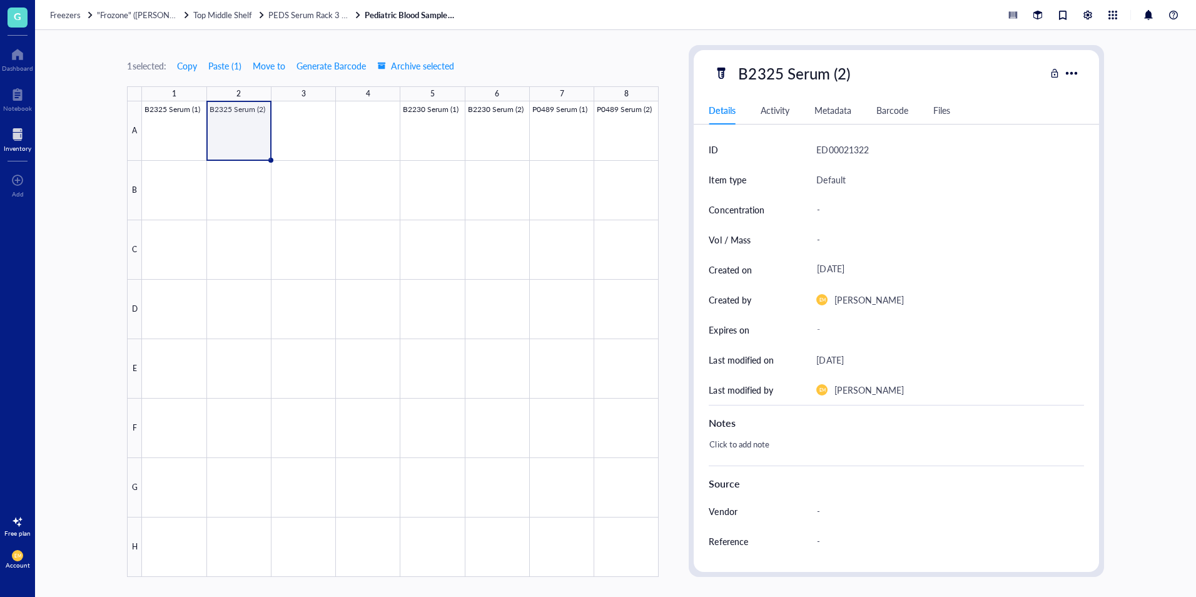
click at [237, 25] on div "Freezers "Frozone" ([PERSON_NAME]/[PERSON_NAME]) Top Middle Shelf PEDS Serum Ra…" at bounding box center [615, 15] width 1161 height 30
click at [236, 19] on span "Top Middle Shelf" at bounding box center [222, 15] width 59 height 12
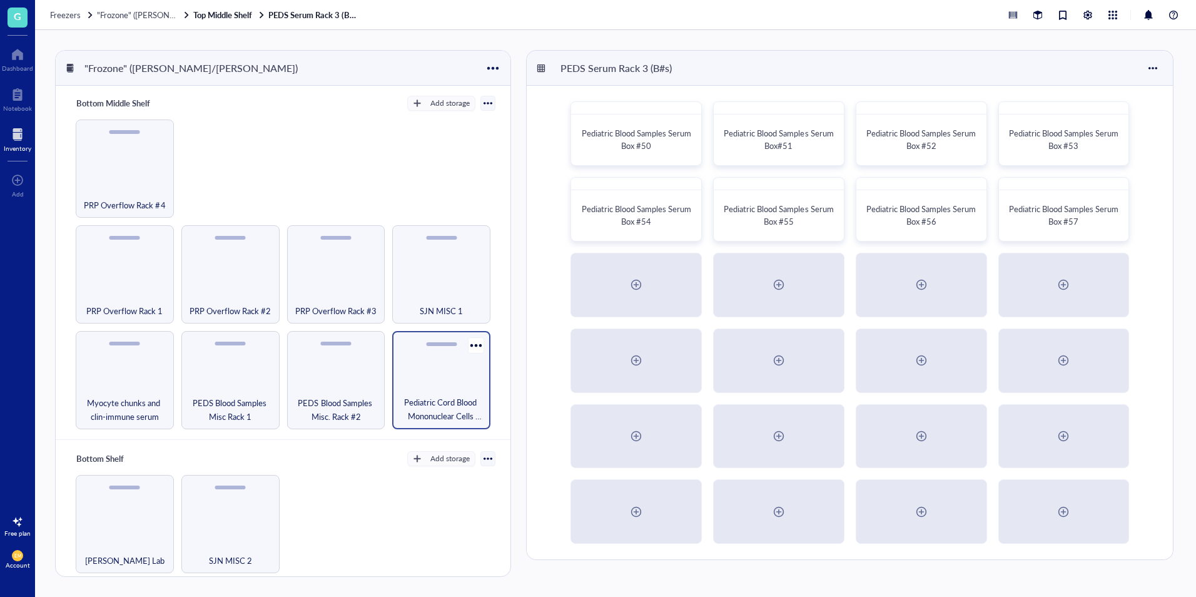
scroll to position [500, 0]
click at [368, 481] on div "[PERSON_NAME] Lab [PERSON_NAME], AcK IP, IEF Protein, Misc. [PERSON_NAME] Lab […" at bounding box center [283, 576] width 425 height 204
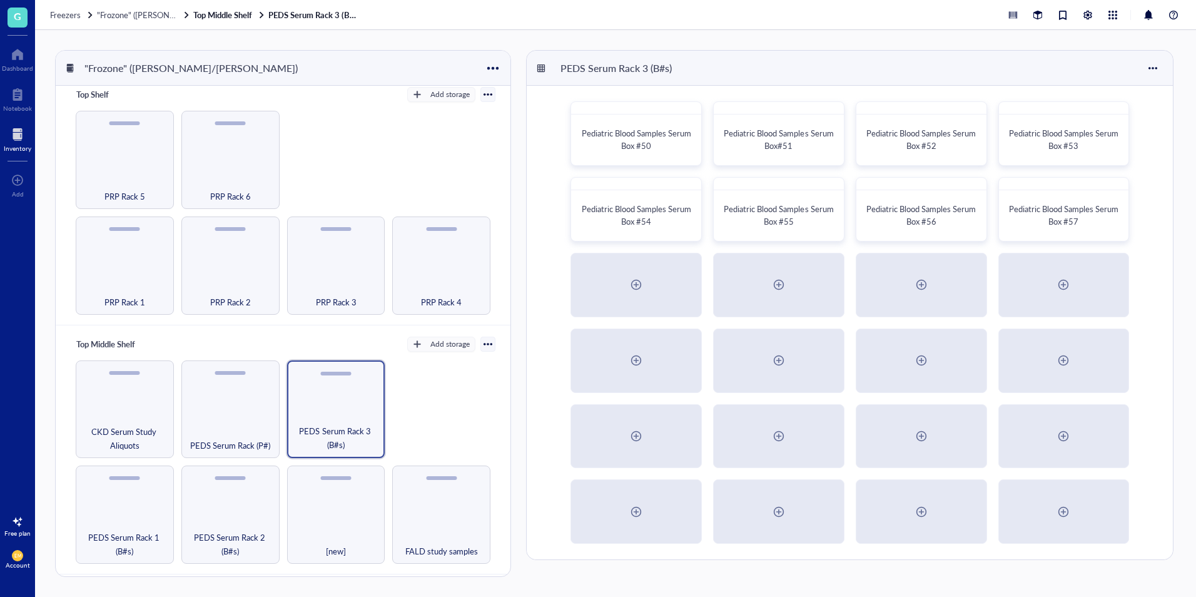
scroll to position [0, 0]
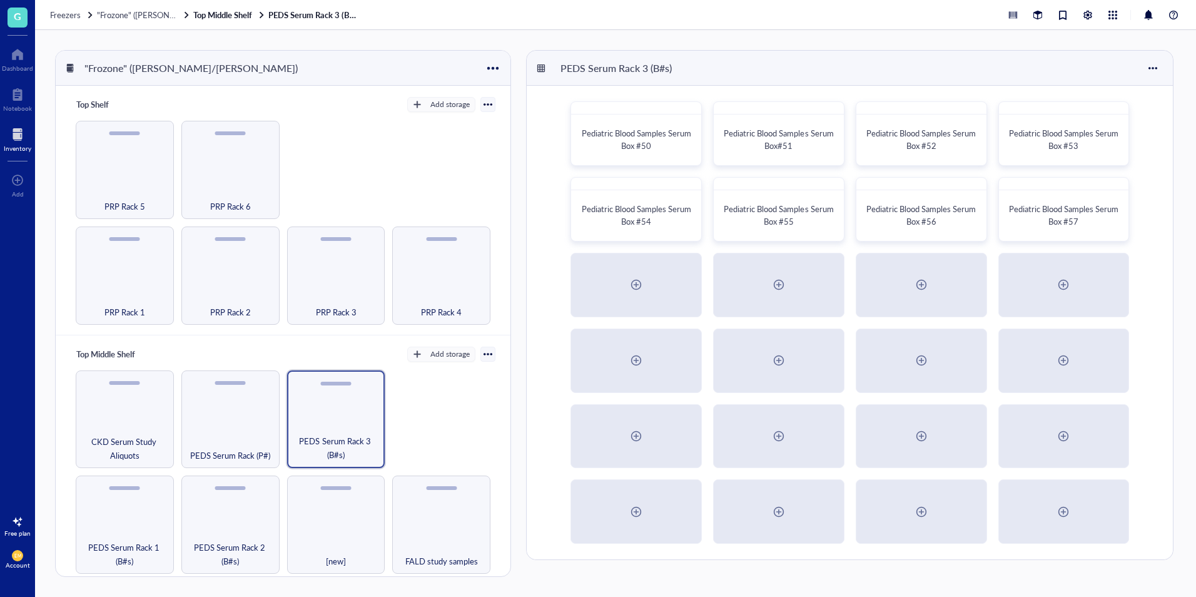
click at [444, 160] on div "PRP Rack 1 PRP Rack 2 PRP Rack 3 PRP Rack 4 PRP Rack 5 PRP Rack 6" at bounding box center [283, 223] width 425 height 204
click at [441, 199] on div "PRP Rack 1 PRP Rack 2 PRP Rack 3 PRP Rack 4 PRP Rack 5 PRP Rack 6" at bounding box center [283, 223] width 425 height 204
